Goal: Information Seeking & Learning: Learn about a topic

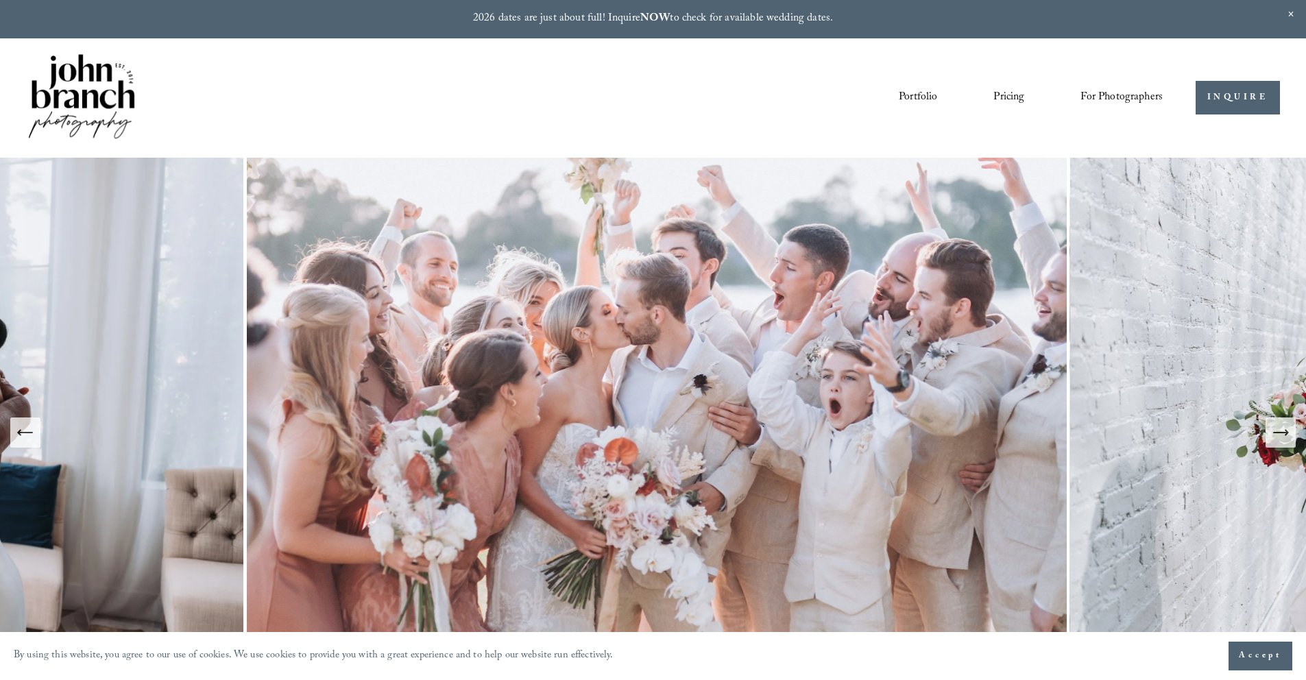
click at [914, 97] on link "Portfolio" at bounding box center [918, 97] width 38 height 23
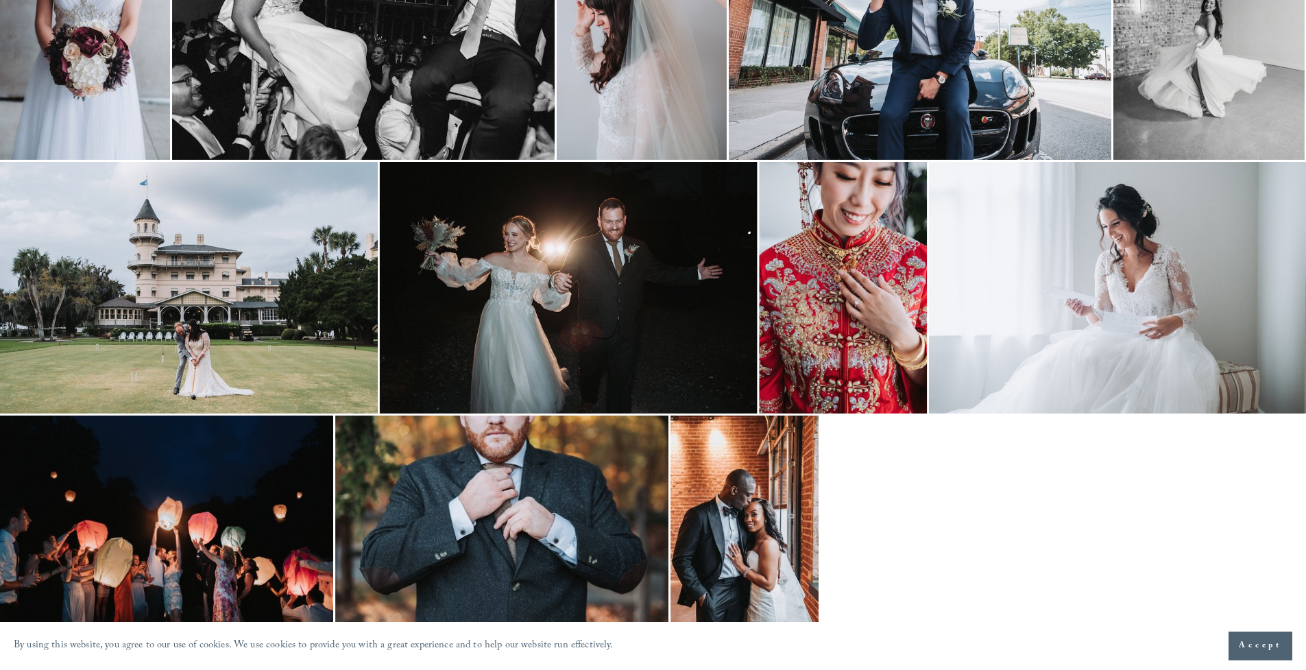
scroll to position [1275, 0]
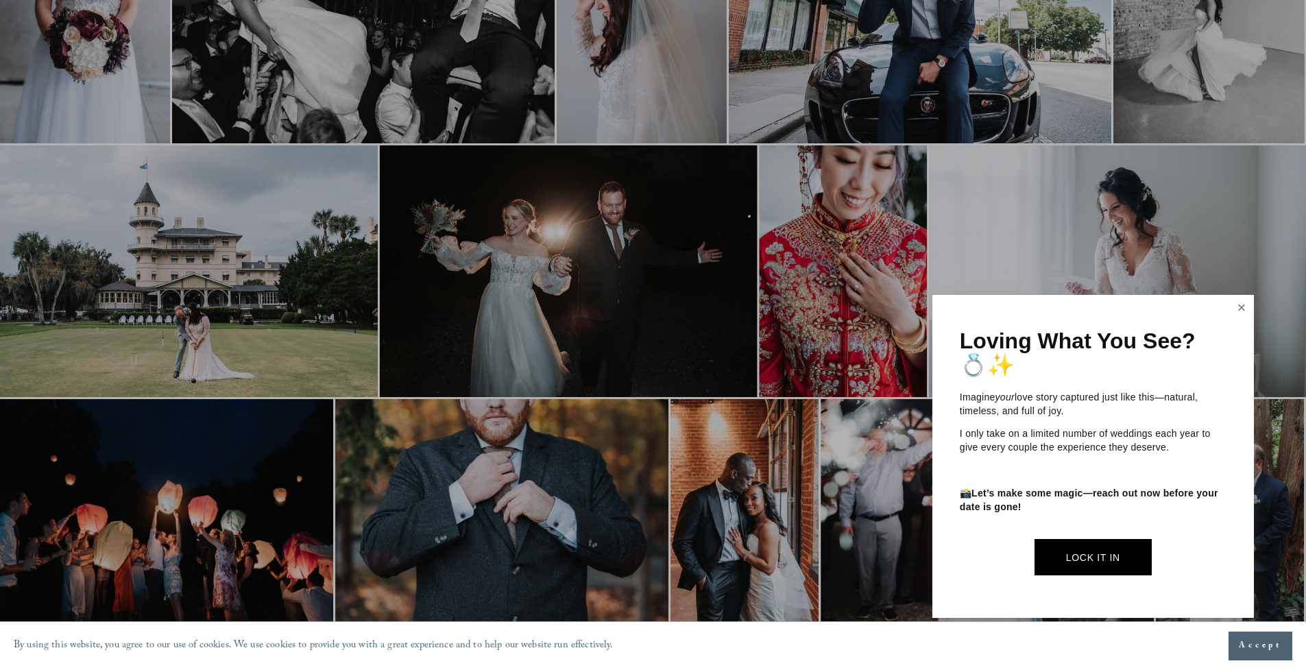
click at [1241, 307] on link "Close" at bounding box center [1241, 308] width 21 height 22
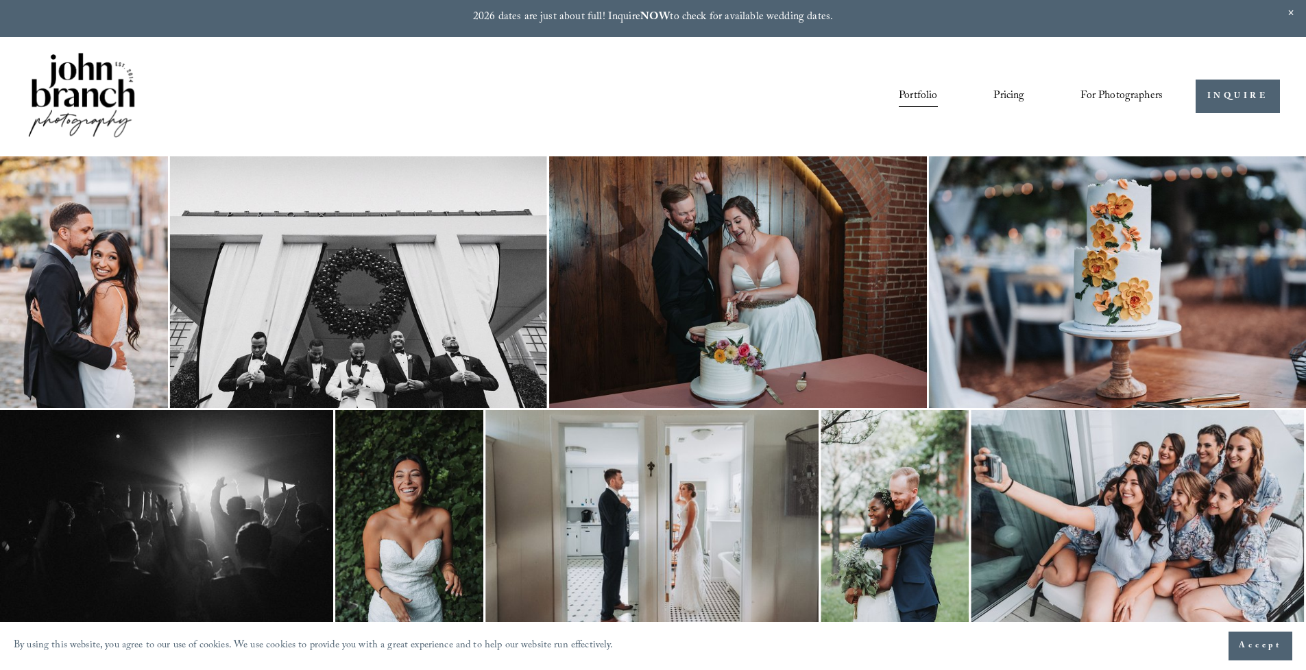
scroll to position [0, 0]
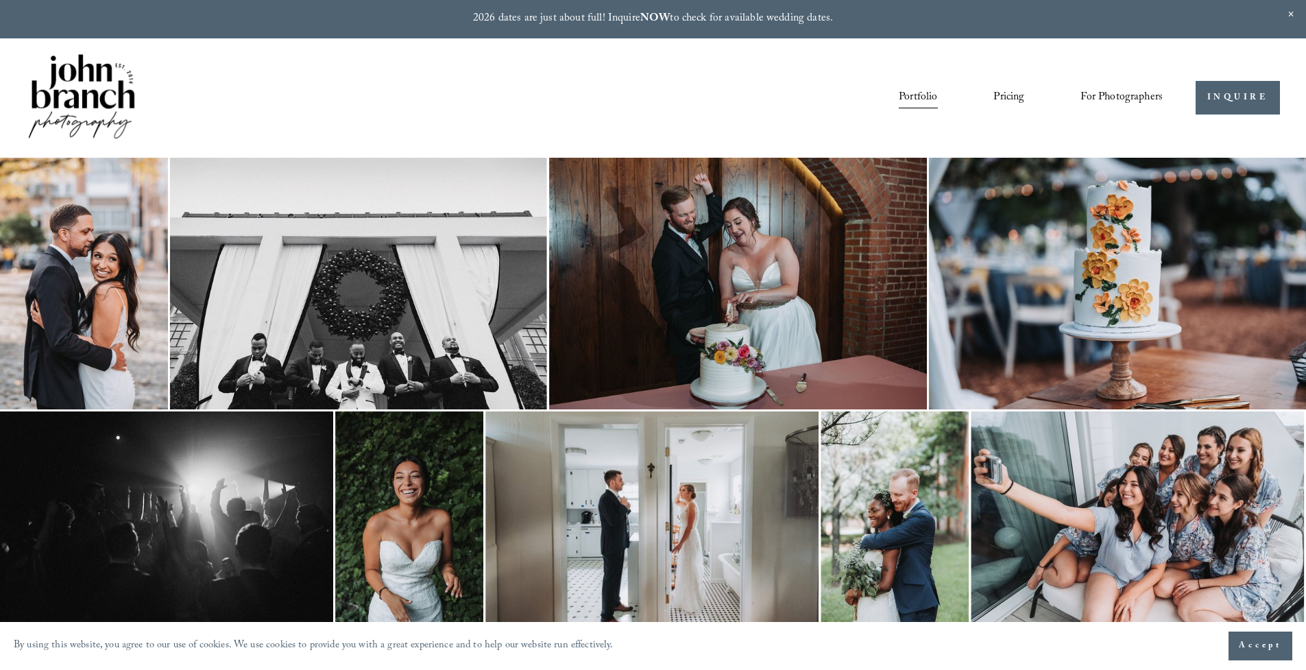
click at [1017, 94] on link "Pricing" at bounding box center [1008, 97] width 31 height 23
